Goal: Find specific page/section: Find specific page/section

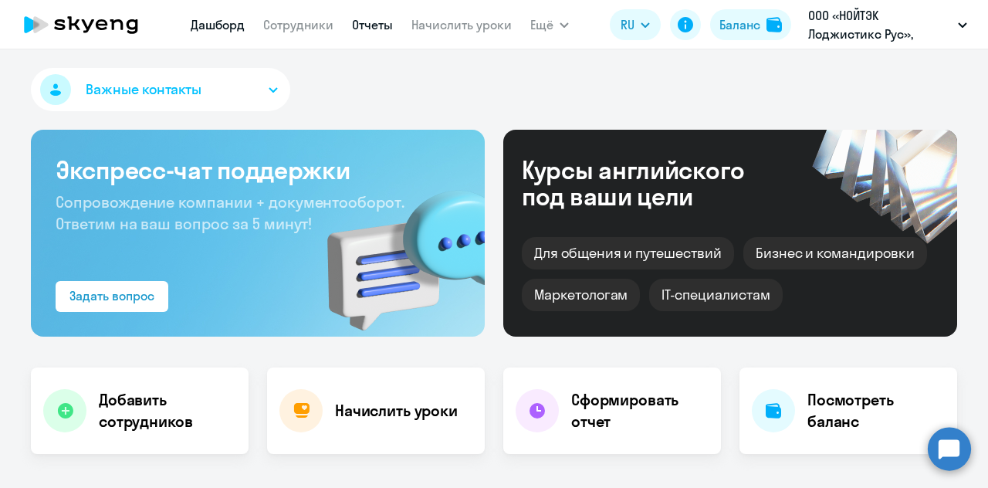
click at [387, 24] on link "Отчеты" at bounding box center [372, 24] width 41 height 15
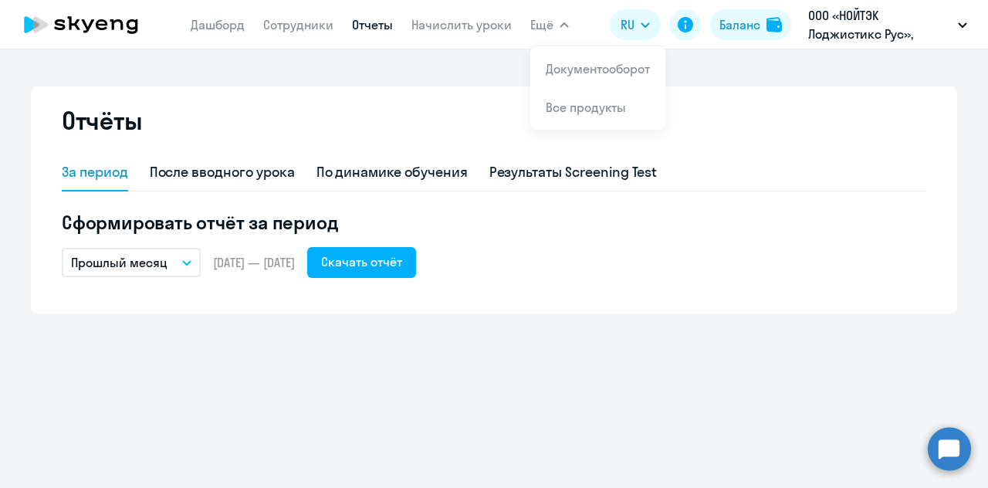
drag, startPoint x: 562, startPoint y: 49, endPoint x: 566, endPoint y: 58, distance: 9.7
click at [566, 57] on li "Документооборот" at bounding box center [597, 68] width 135 height 39
click at [565, 59] on app-menu-item-link "Документооборот" at bounding box center [598, 68] width 104 height 19
click at [547, 39] on button "Ещё" at bounding box center [549, 24] width 39 height 31
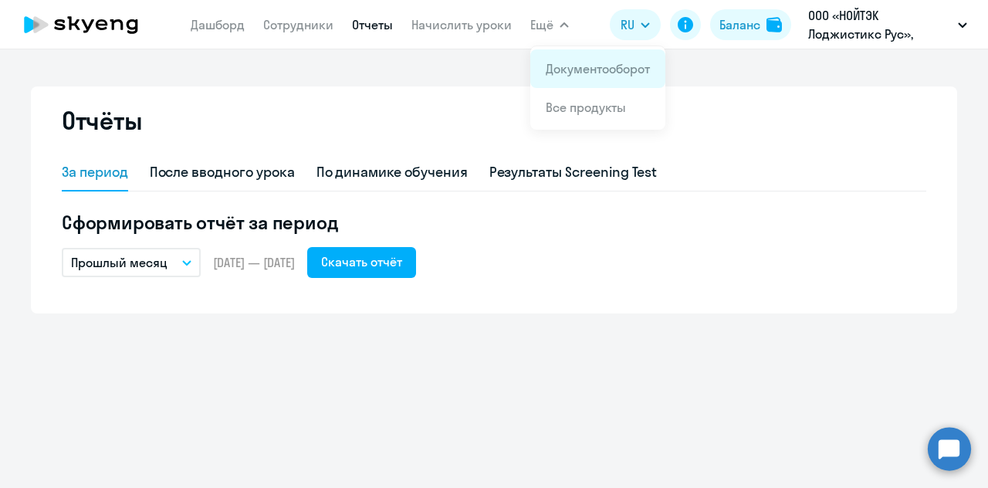
click at [576, 58] on li "Документооборот" at bounding box center [597, 68] width 135 height 39
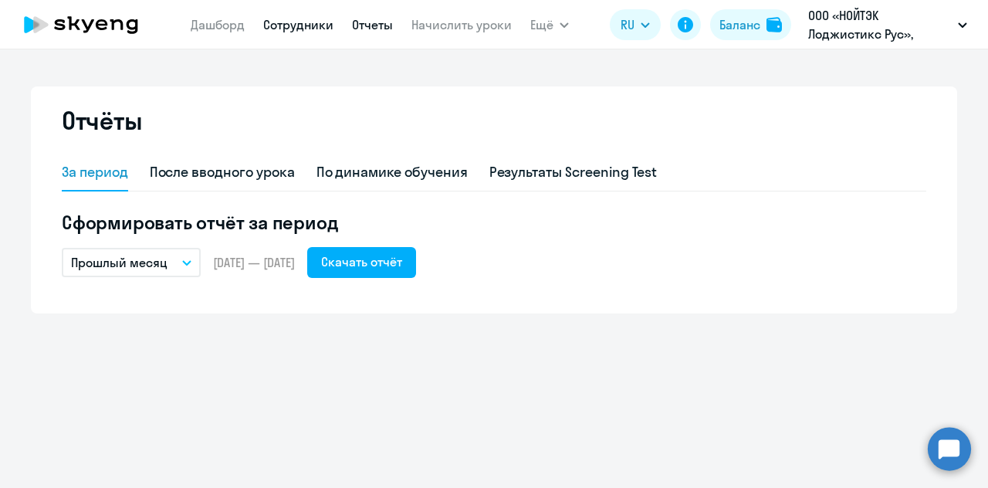
click at [321, 24] on link "Сотрудники" at bounding box center [298, 24] width 70 height 15
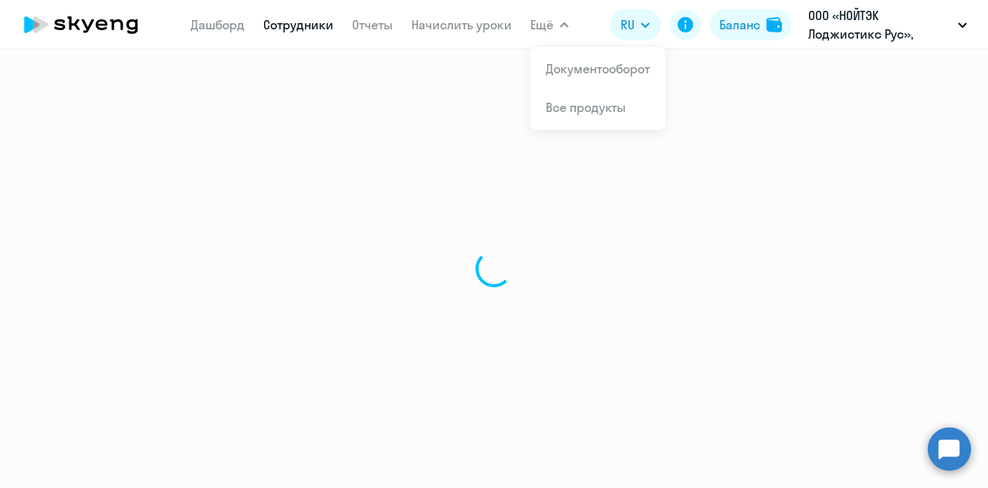
click at [535, 22] on span "Ещё" at bounding box center [541, 24] width 23 height 19
click at [595, 64] on link "Документооборот" at bounding box center [598, 68] width 104 height 15
select select "30"
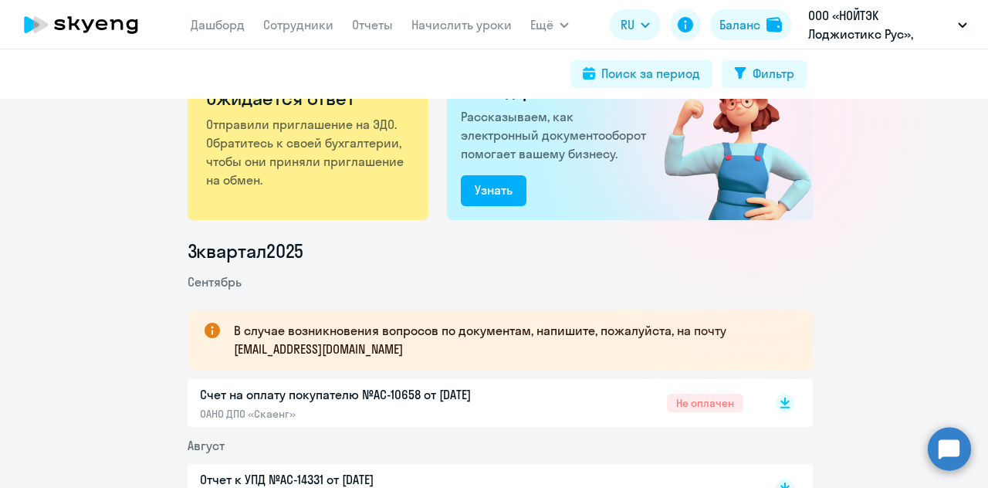
scroll to position [231, 0]
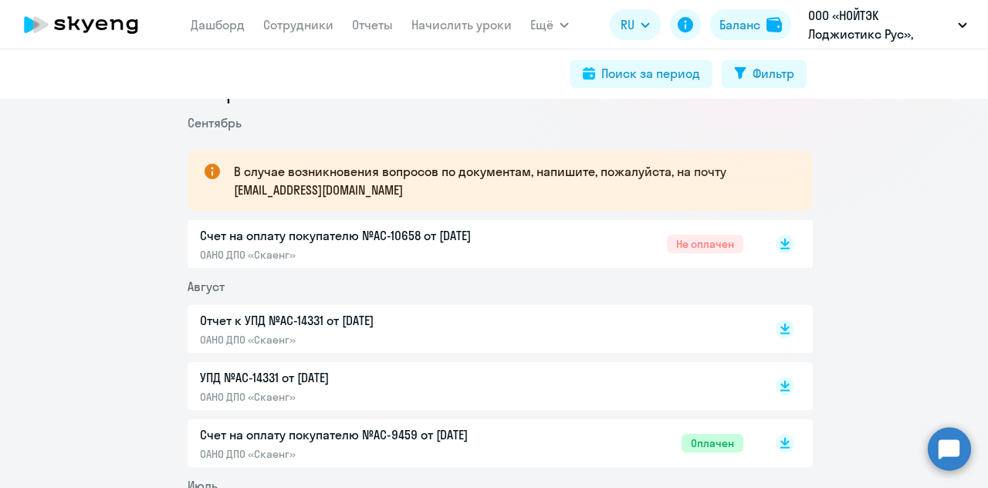
click at [456, 238] on p "Счет на оплату покупателю №AC-10658 от [DATE]" at bounding box center [362, 235] width 324 height 19
